Goal: Transaction & Acquisition: Book appointment/travel/reservation

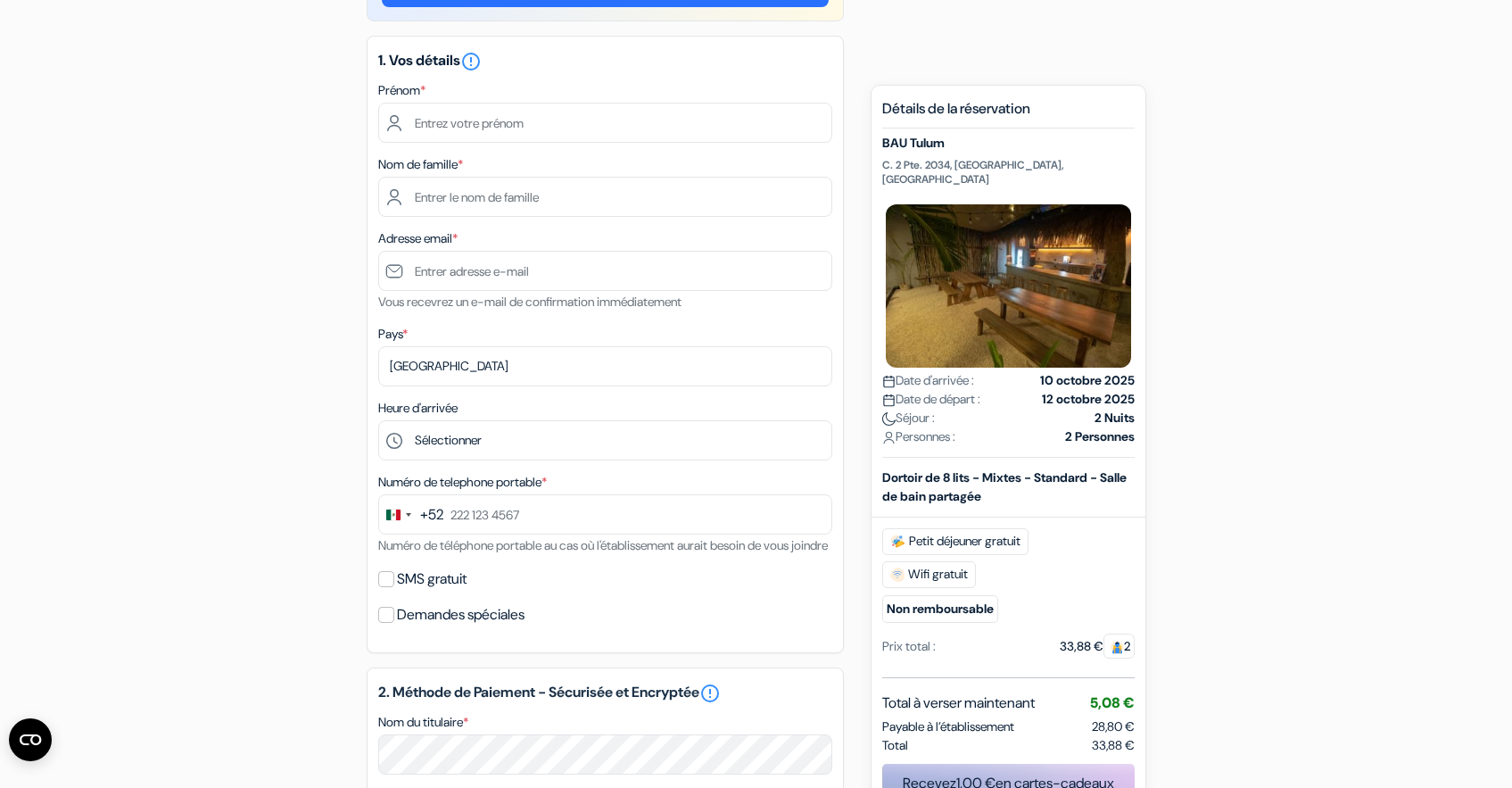
scroll to position [206, 0]
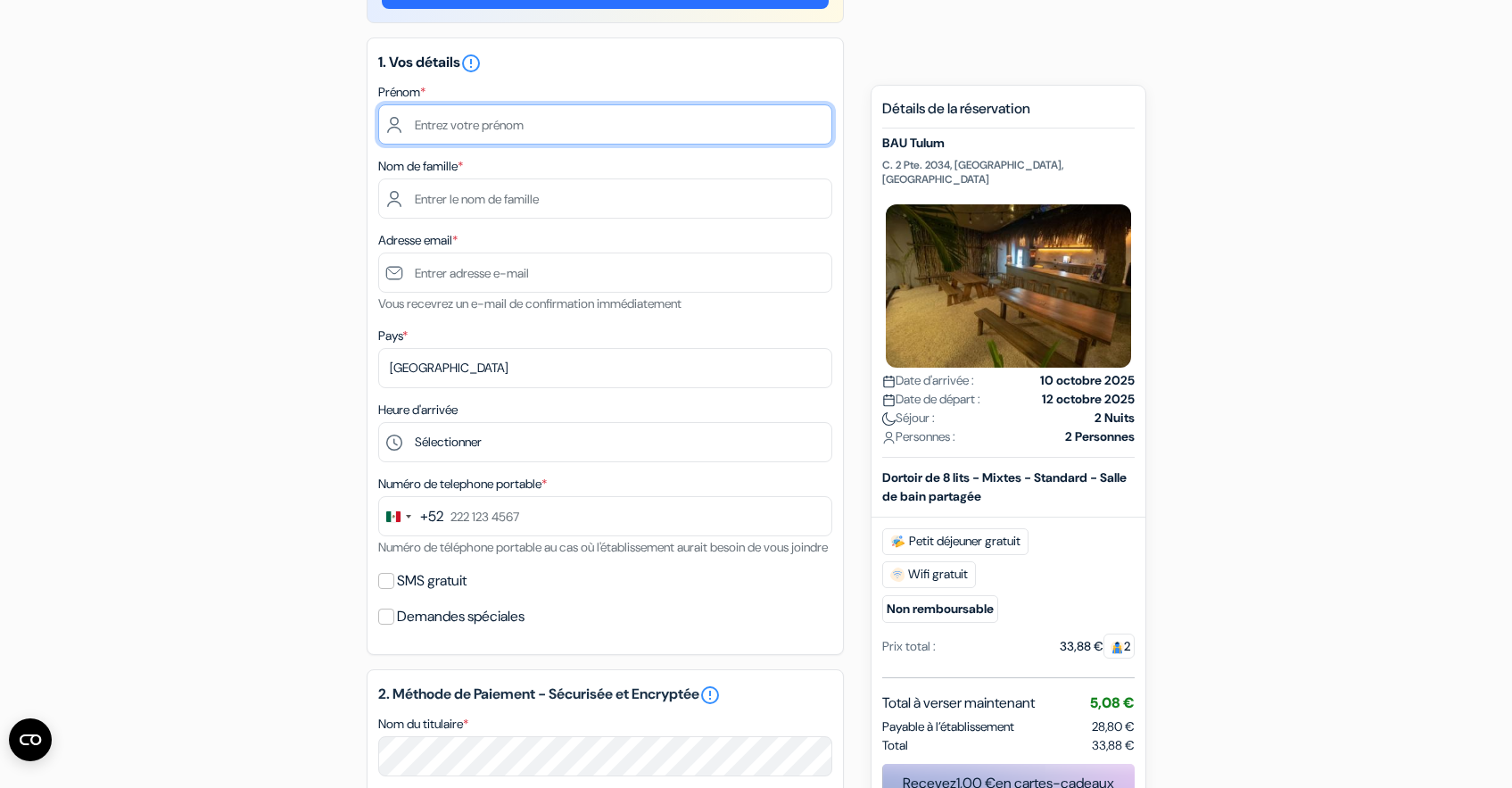
click at [656, 140] on input "text" at bounding box center [605, 124] width 454 height 40
type input "[PERSON_NAME]"
type input "Gonzague"
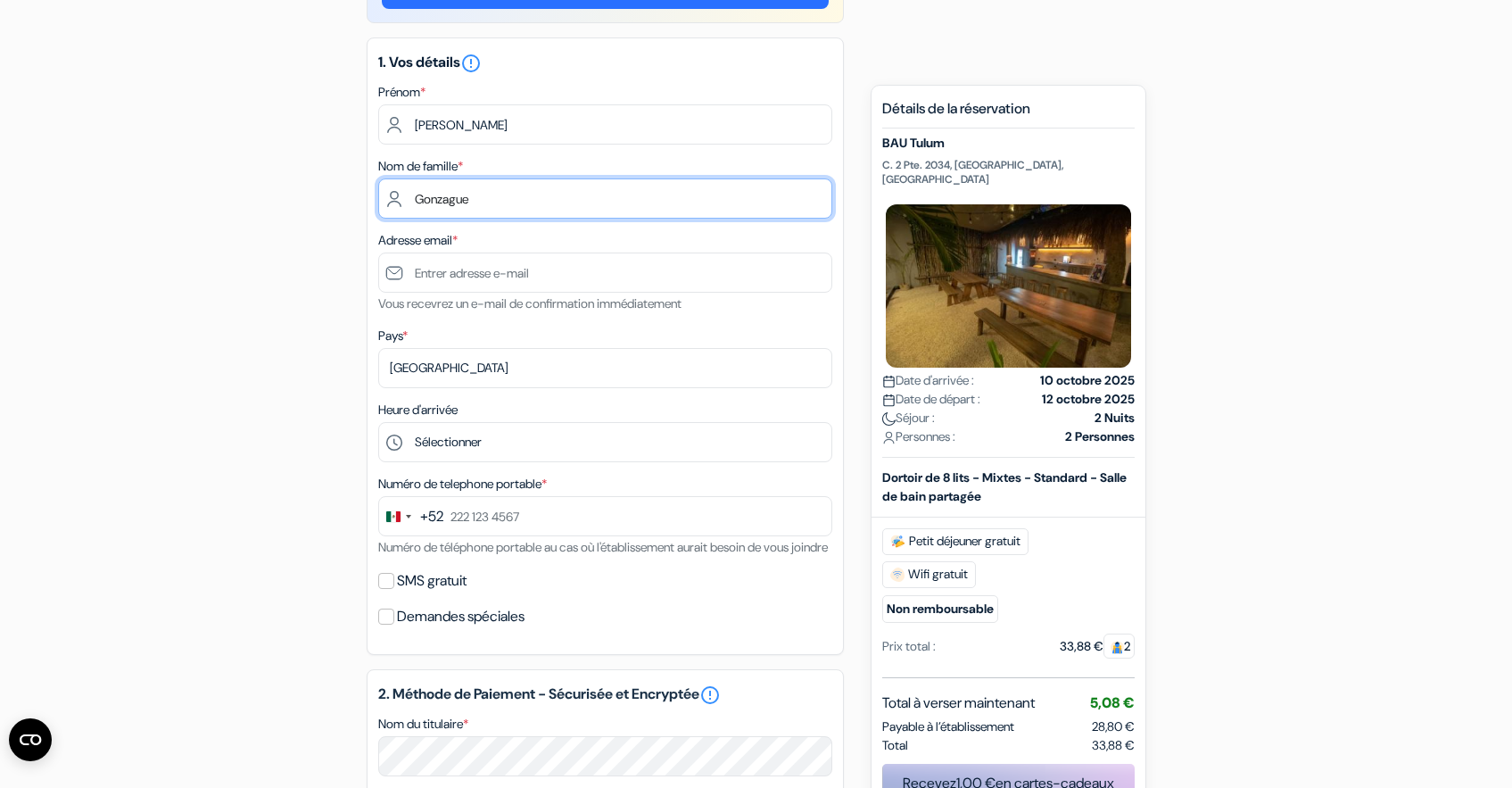
type input "[EMAIL_ADDRESS][DOMAIN_NAME]"
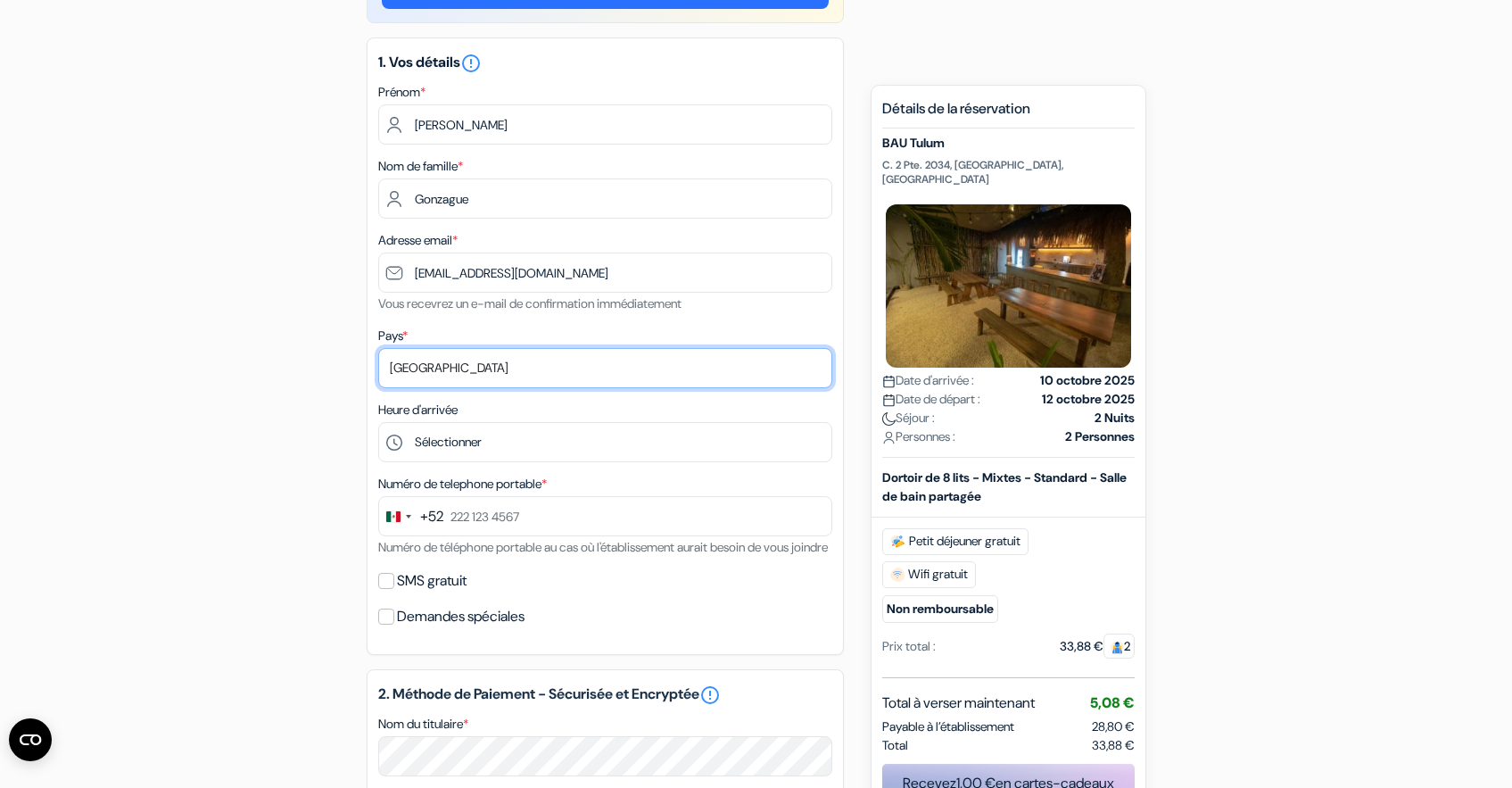
select select "67"
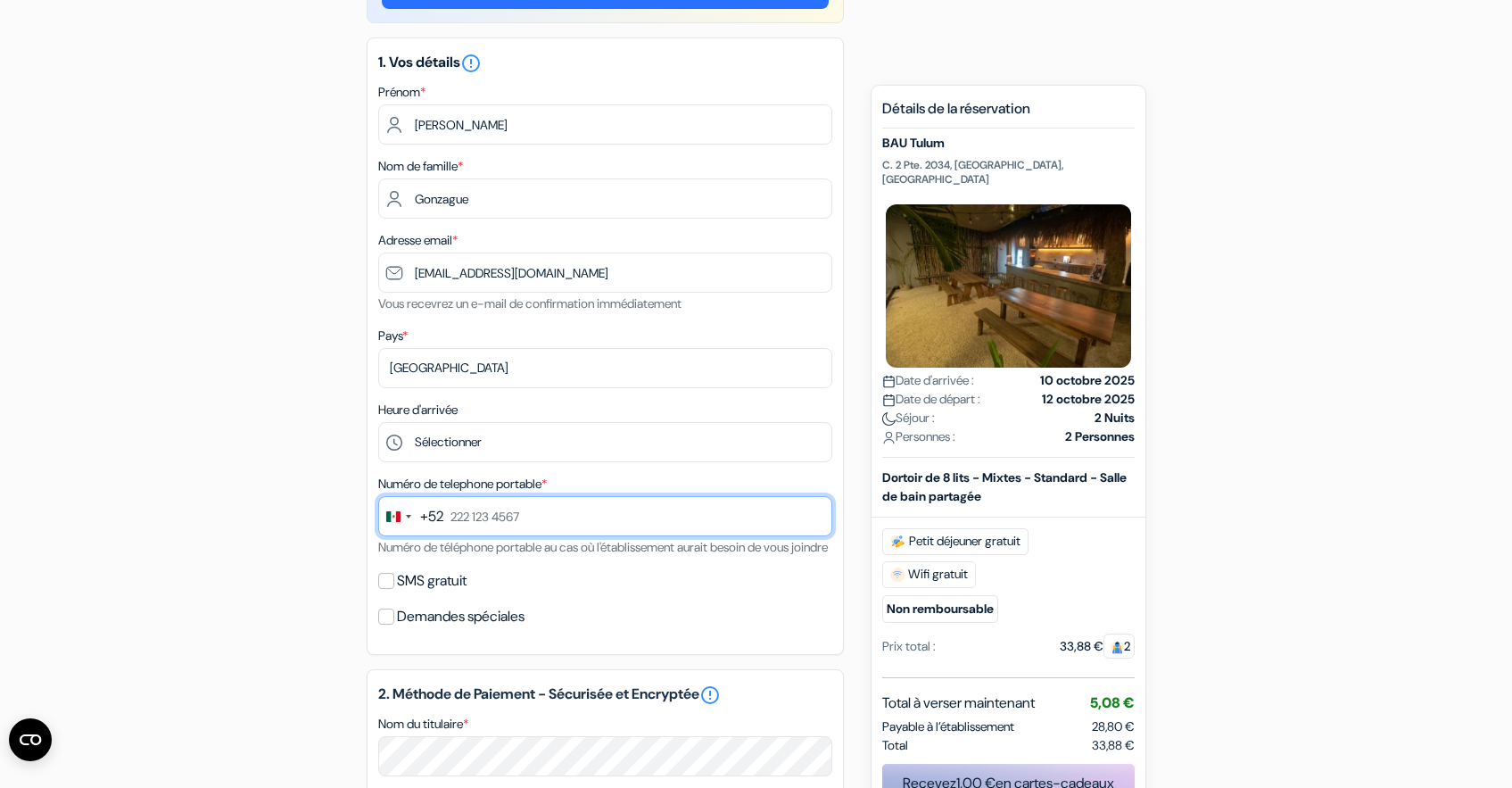
type input "0603619298"
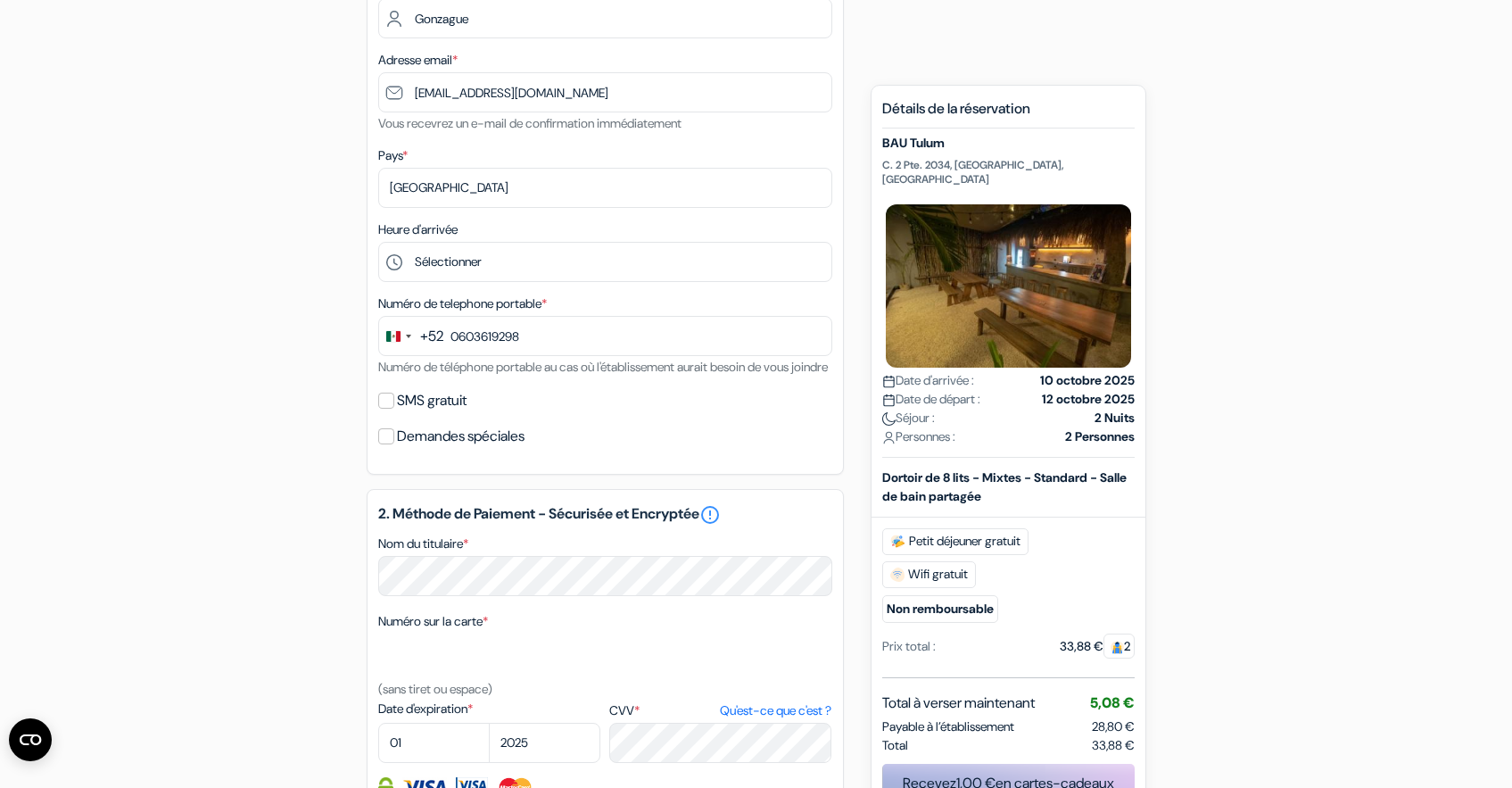
scroll to position [384, 0]
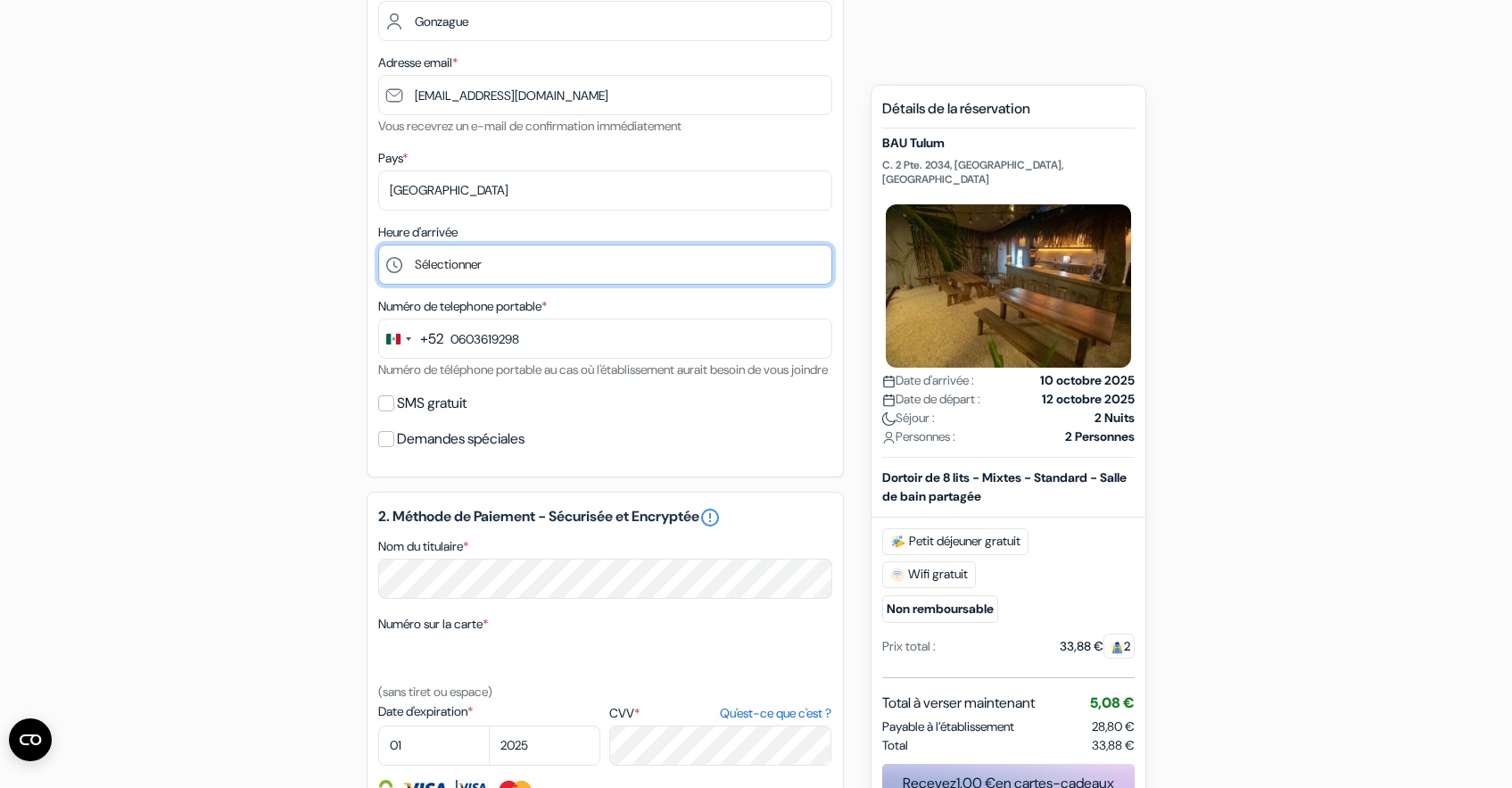
click at [480, 264] on select "Sélectionner 1:00 2:00 3:00 4:00 5:00 6:00 7:00 8:00 9:00 10:00 11:00 12:00 13:…" at bounding box center [605, 264] width 454 height 40
select select "18"
click at [378, 247] on select "Sélectionner 1:00 2:00 3:00 4:00 5:00 6:00 7:00 8:00 9:00 10:00 11:00 12:00 13:…" at bounding box center [605, 264] width 454 height 40
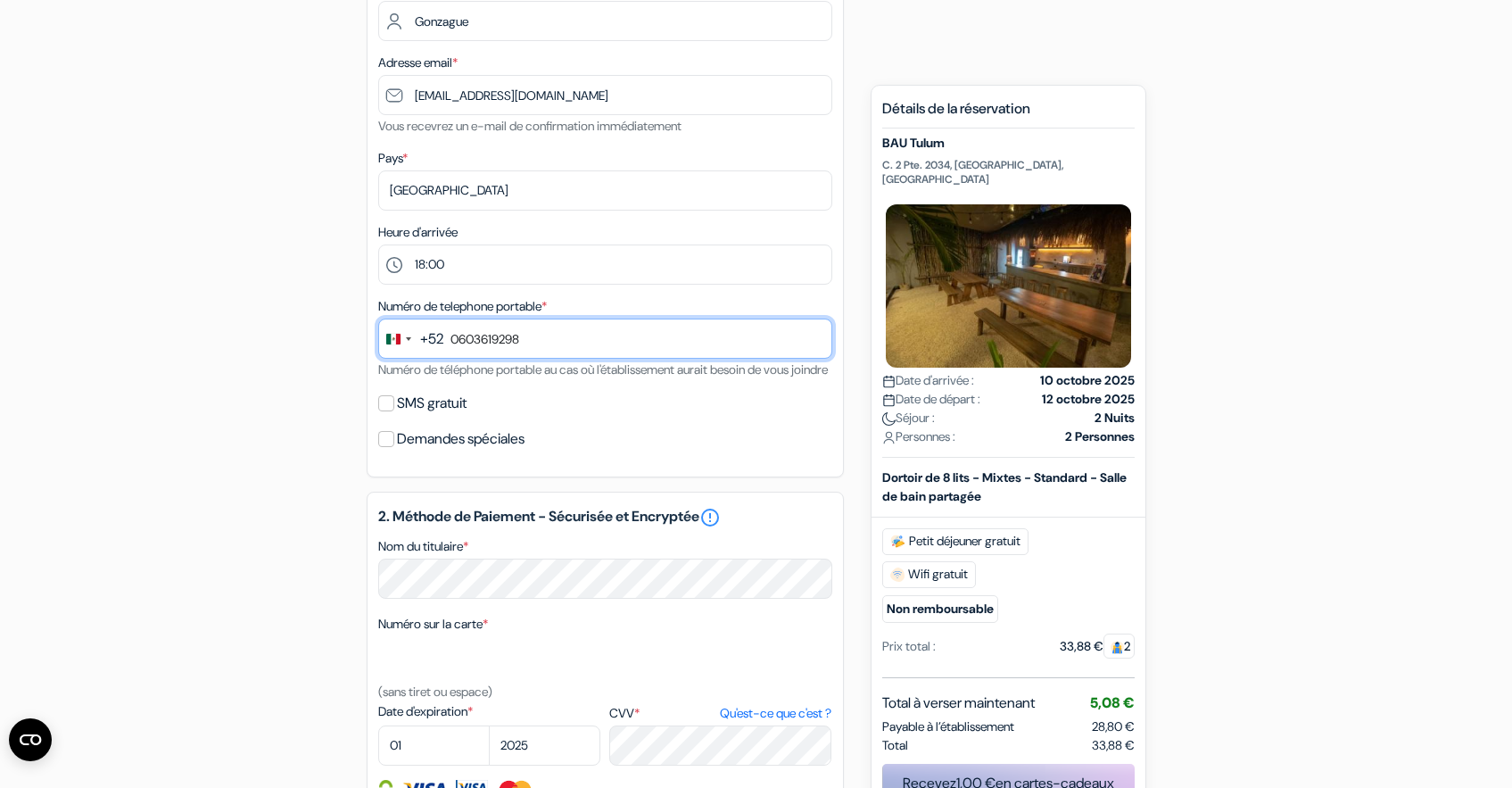
drag, startPoint x: 536, startPoint y: 340, endPoint x: 424, endPoint y: 340, distance: 112.0
click at [424, 340] on div "+52 244 results found No results found Afghanistan +93 Åland Islands +358 Alban…" at bounding box center [605, 338] width 454 height 40
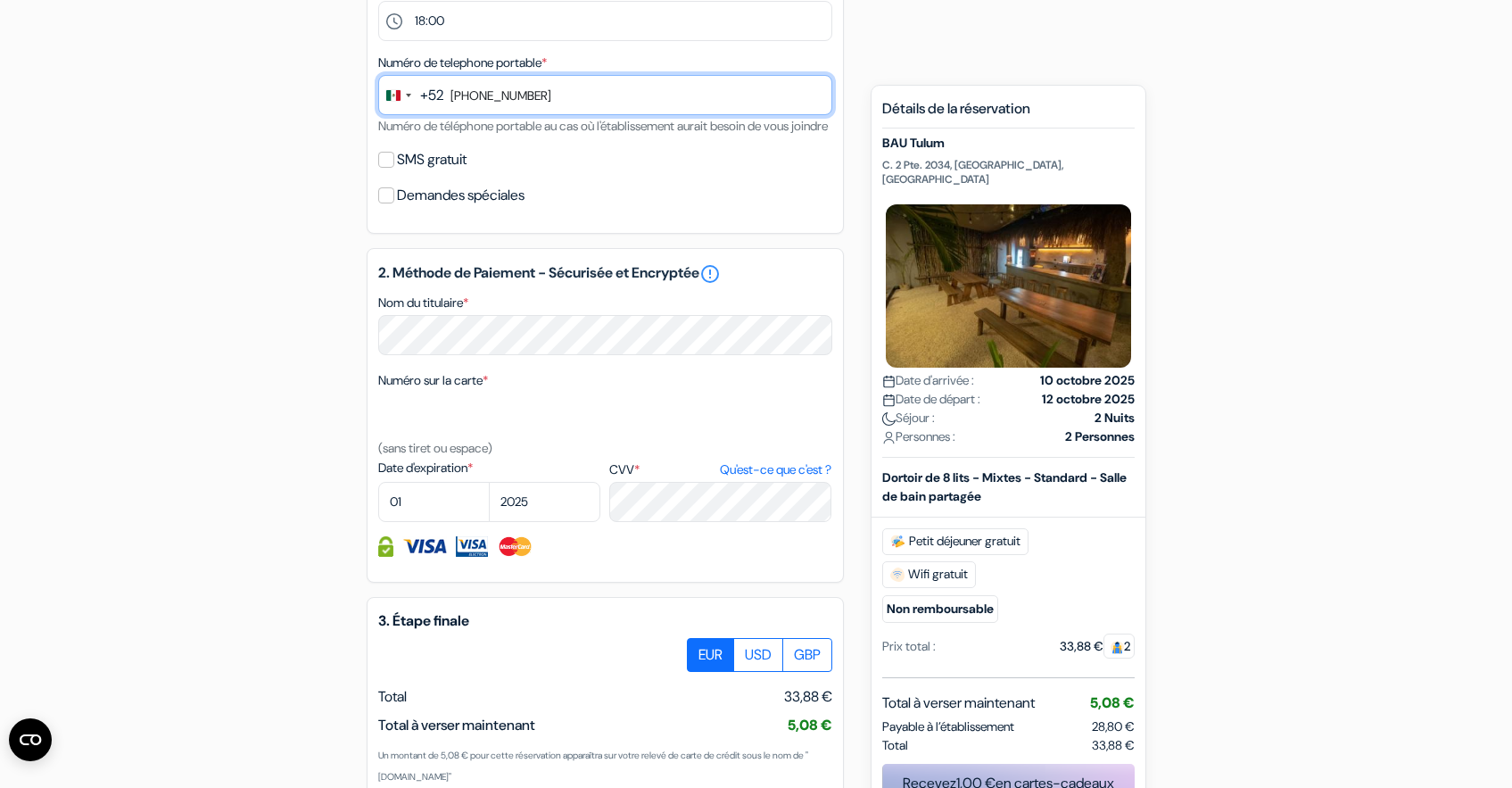
scroll to position [640, 0]
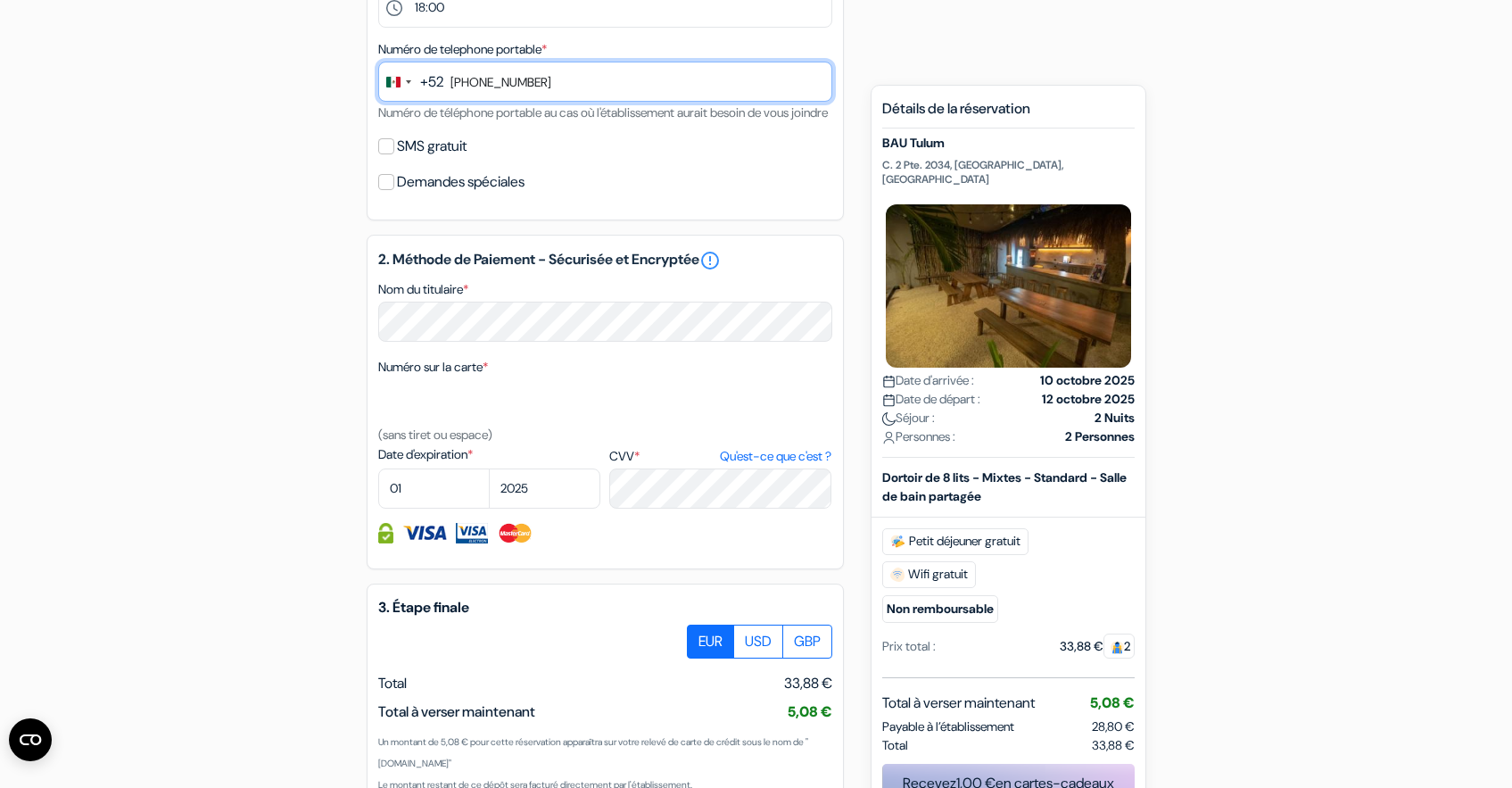
type input "998 686 4243"
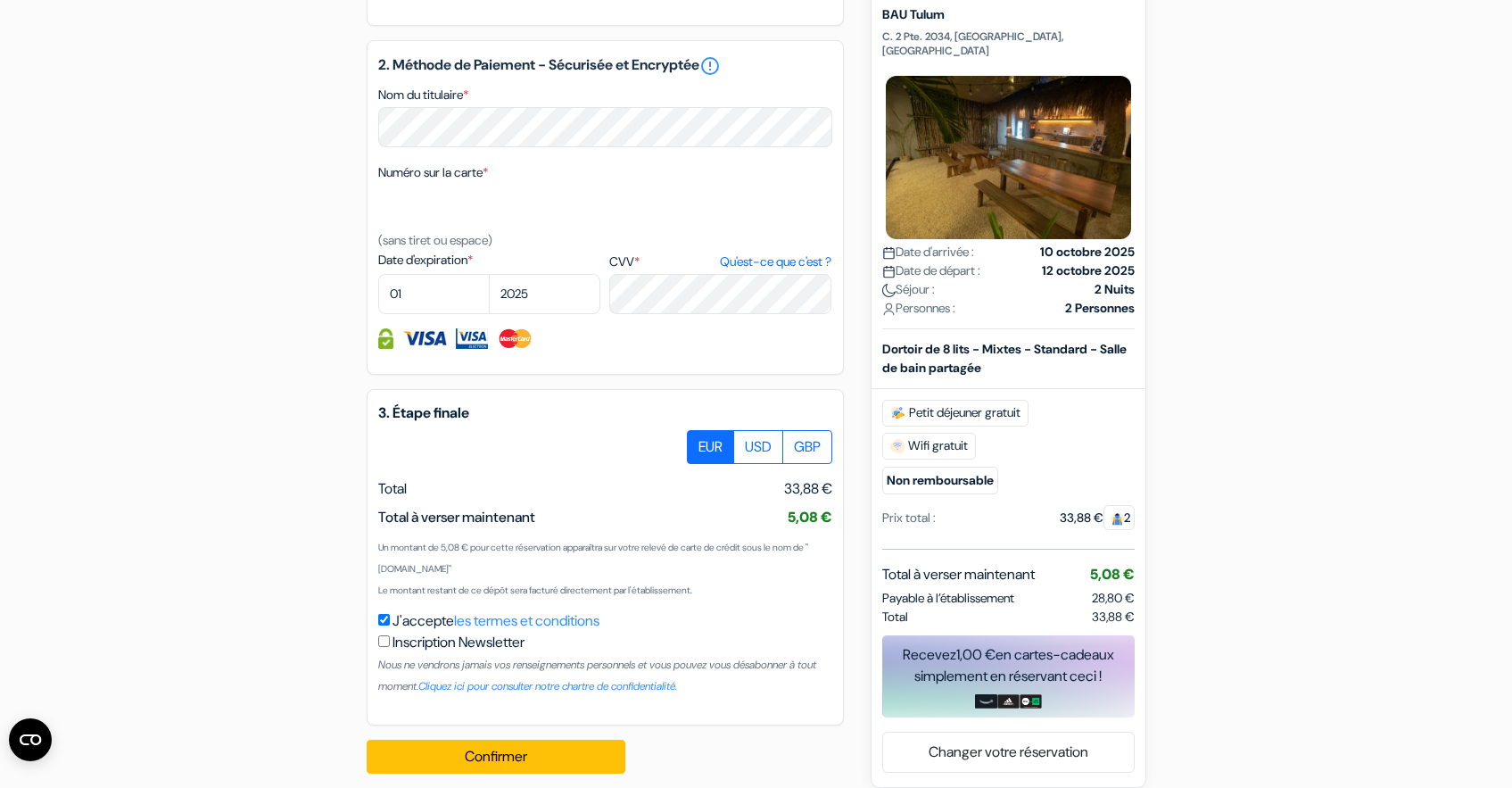
scroll to position [878, 0]
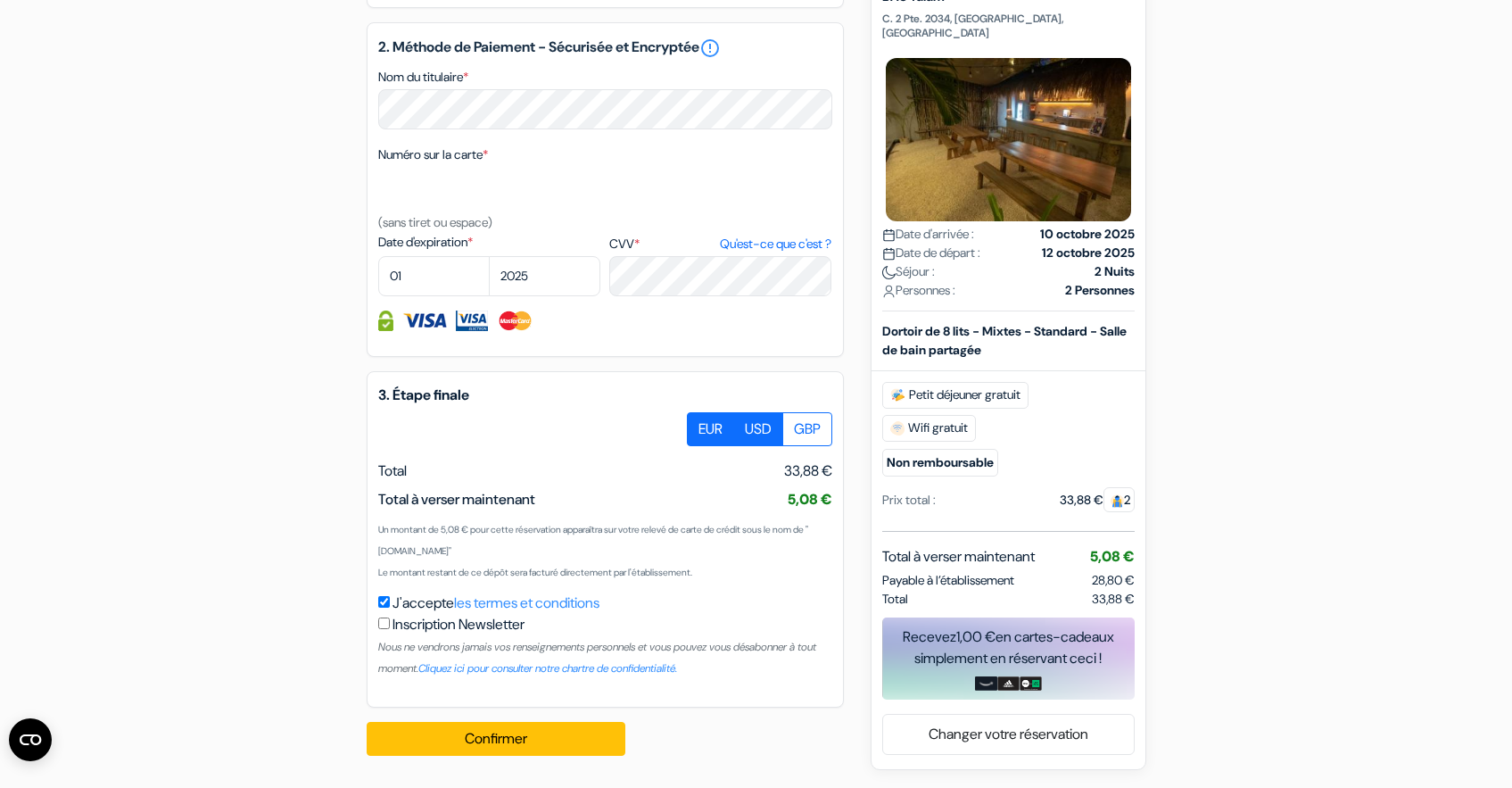
click at [752, 423] on label "USD" at bounding box center [758, 429] width 50 height 34
click at [699, 423] on input "USD" at bounding box center [693, 418] width 12 height 12
radio input "true"
click at [799, 429] on label "GBP" at bounding box center [808, 429] width 50 height 34
click at [699, 424] on input "GBP" at bounding box center [693, 418] width 12 height 12
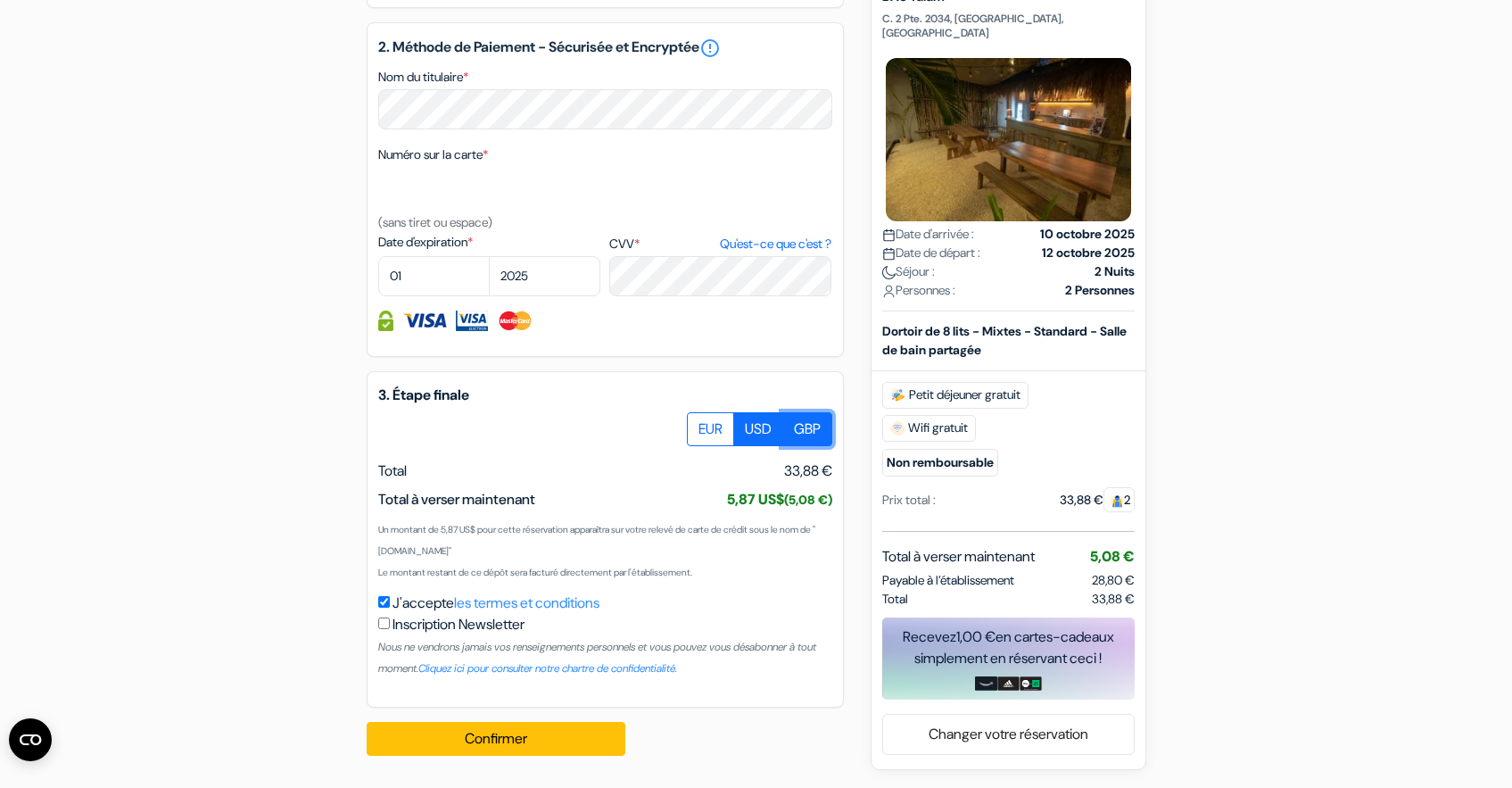
radio input "true"
click at [720, 424] on label "EUR" at bounding box center [710, 429] width 48 height 34
click at [699, 424] on input "EUR" at bounding box center [693, 418] width 12 height 12
radio input "true"
click at [413, 268] on select "01 02 03 04 05 06 07 08 09 10 11 12" at bounding box center [434, 276] width 111 height 40
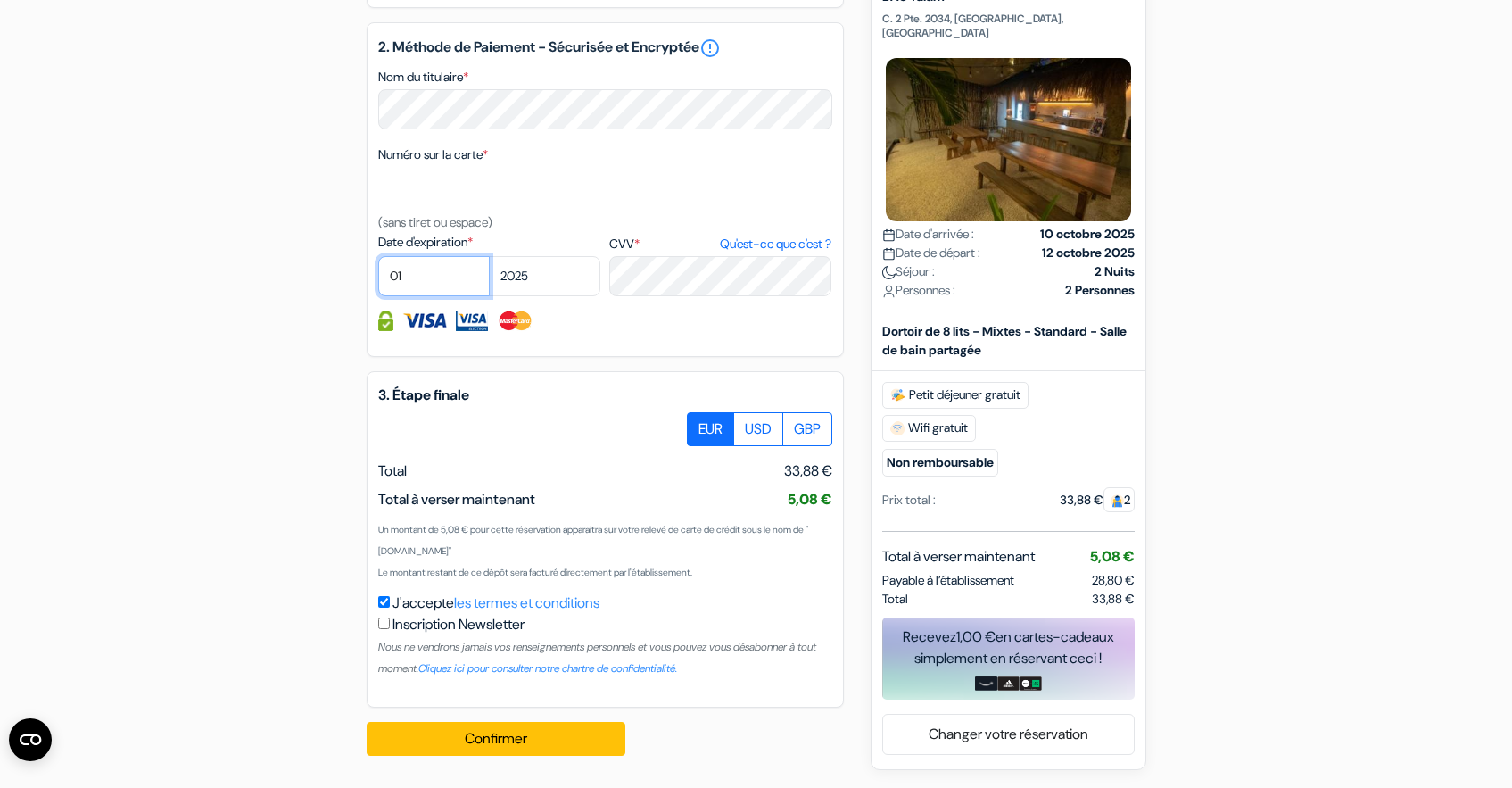
select select "03"
click at [378, 256] on select "01 02 03 04 05 06 07 08 09 10 11 12" at bounding box center [434, 276] width 111 height 40
click at [523, 274] on select "2025 2026 2027 2028 2029 2030 2031 2032 2033 2034 2035 2036 2037 2038 2039 2040…" at bounding box center [544, 276] width 111 height 40
select select "2028"
click at [488, 256] on select "2025 2026 2027 2028 2029 2030 2031 2032 2033 2034 2035 2036 2037 2038 2039 2040…" at bounding box center [544, 276] width 111 height 40
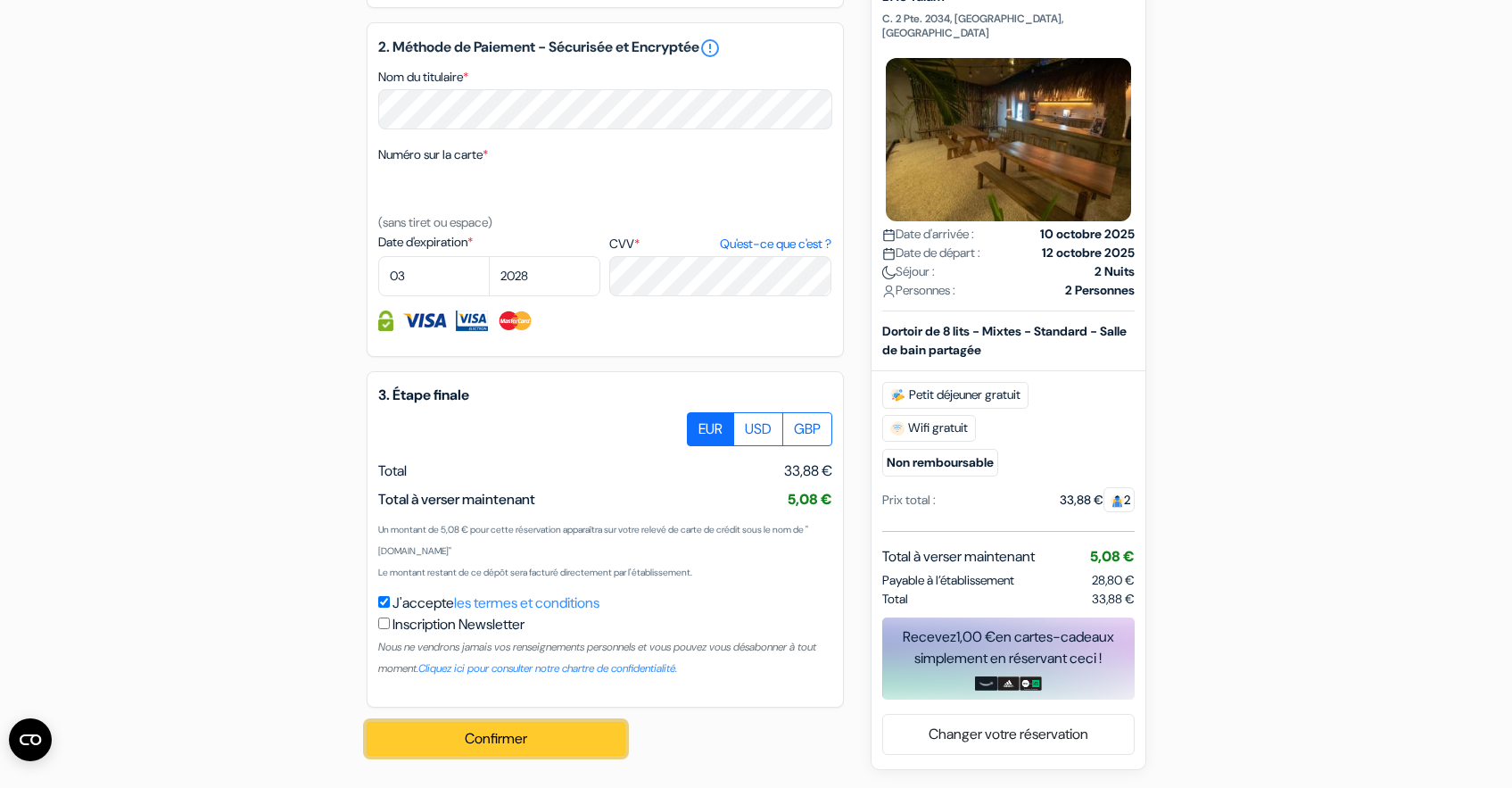
click at [478, 735] on button "Confirmer Loading..." at bounding box center [496, 739] width 259 height 34
